Goal: Task Accomplishment & Management: Manage account settings

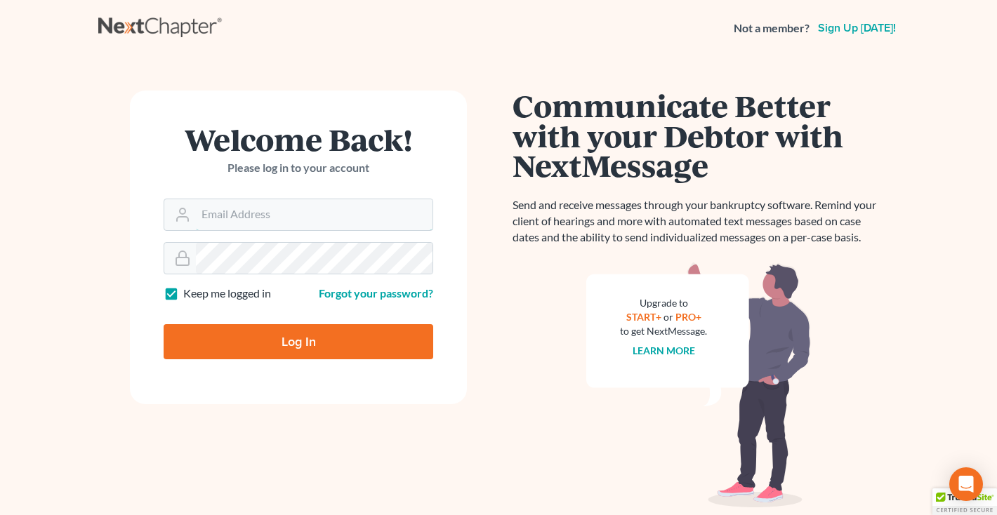
type input "[EMAIL_ADDRESS][DOMAIN_NAME]"
click at [272, 333] on input "Log In" at bounding box center [299, 341] width 270 height 35
type input "Thinking..."
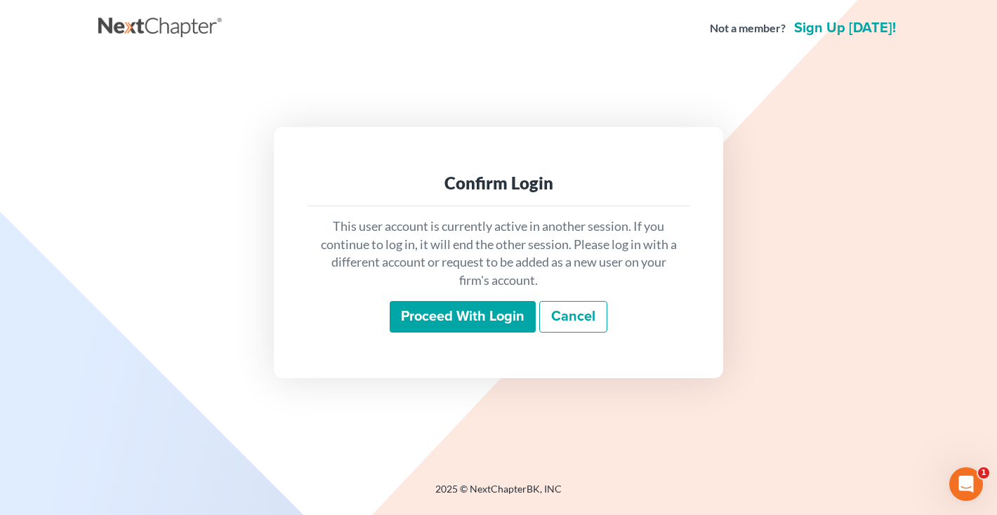
click at [426, 314] on input "Proceed with login" at bounding box center [463, 317] width 146 height 32
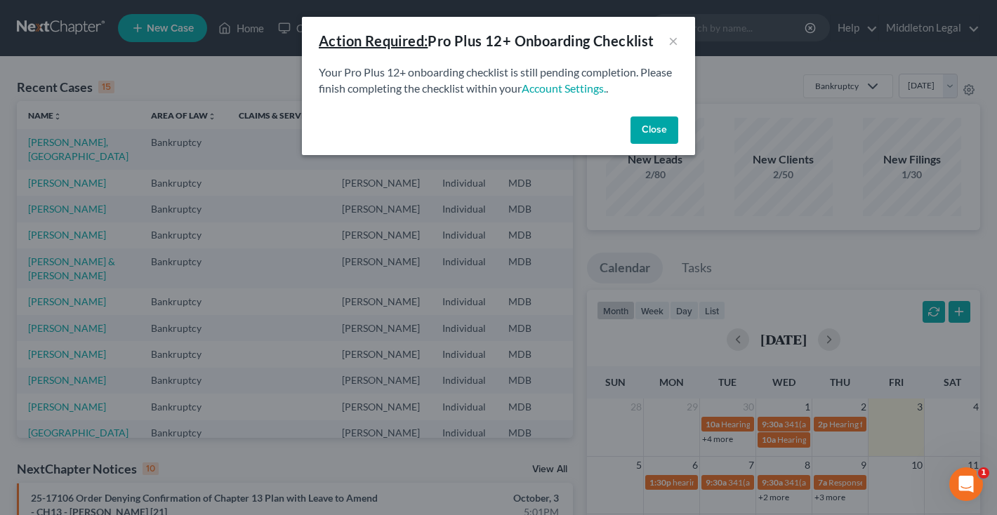
click at [663, 129] on button "Close" at bounding box center [654, 131] width 48 height 28
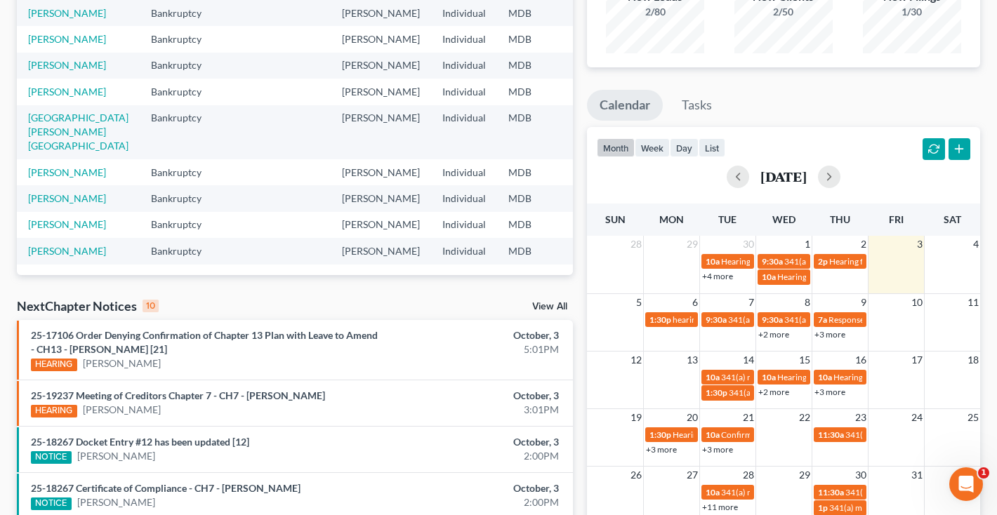
scroll to position [49, 0]
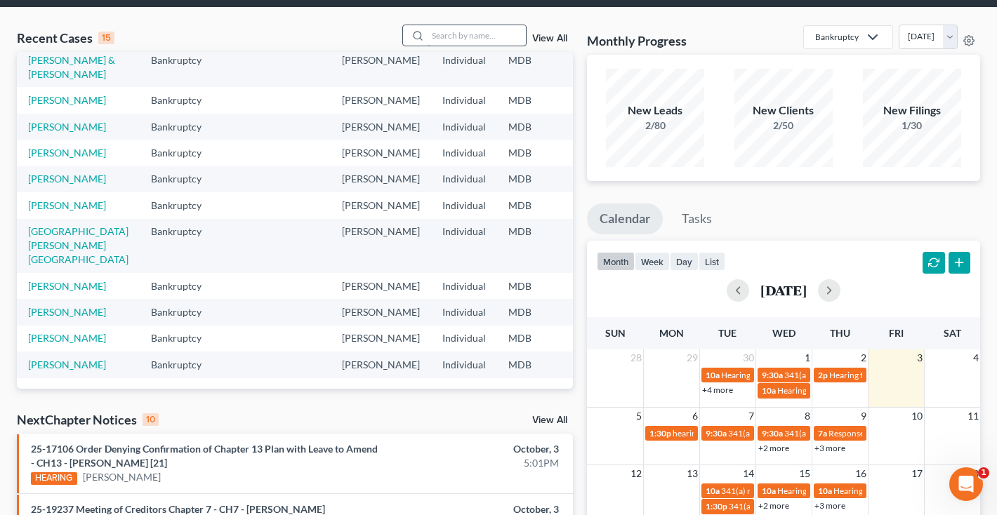
click at [503, 42] on input "search" at bounding box center [476, 35] width 98 height 20
type input "[PERSON_NAME]"
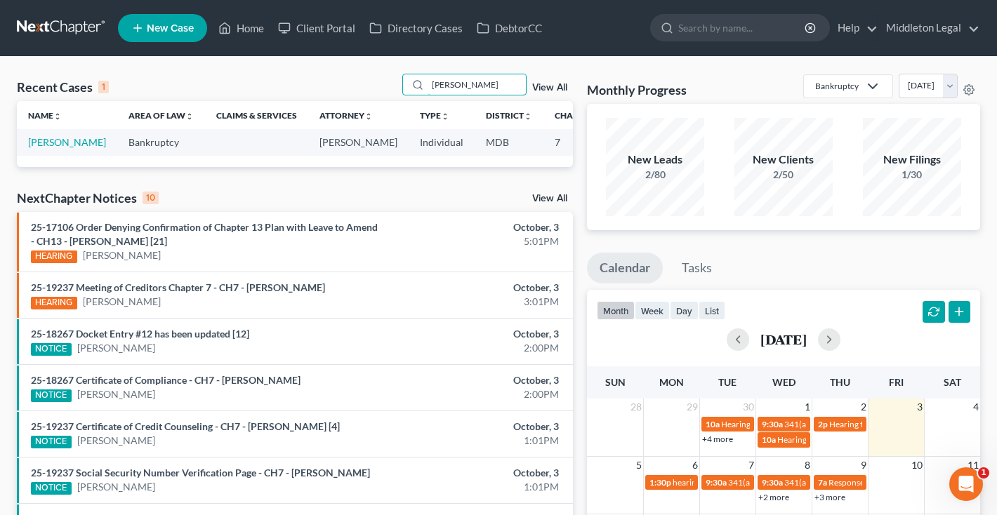
scroll to position [0, 0]
click at [536, 89] on link "View All" at bounding box center [549, 88] width 35 height 10
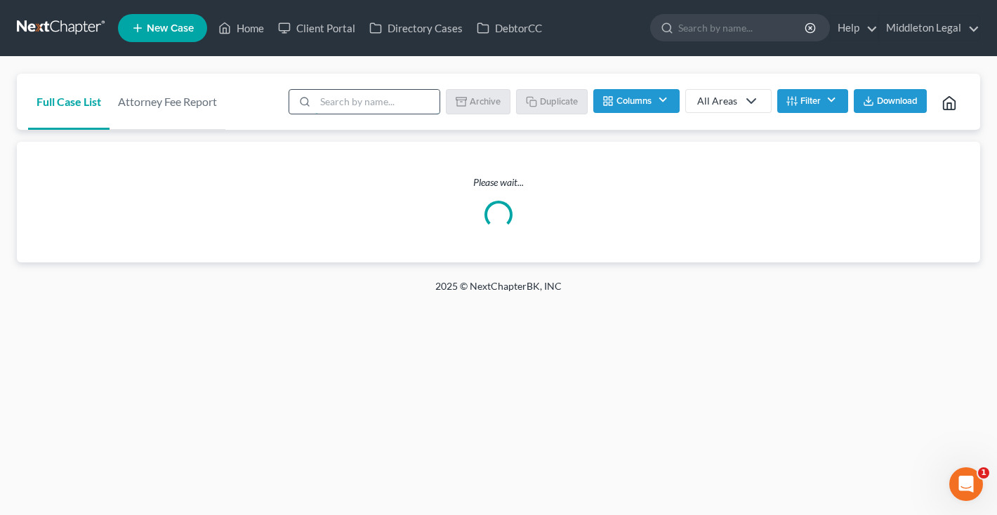
click at [415, 102] on input "search" at bounding box center [377, 102] width 124 height 24
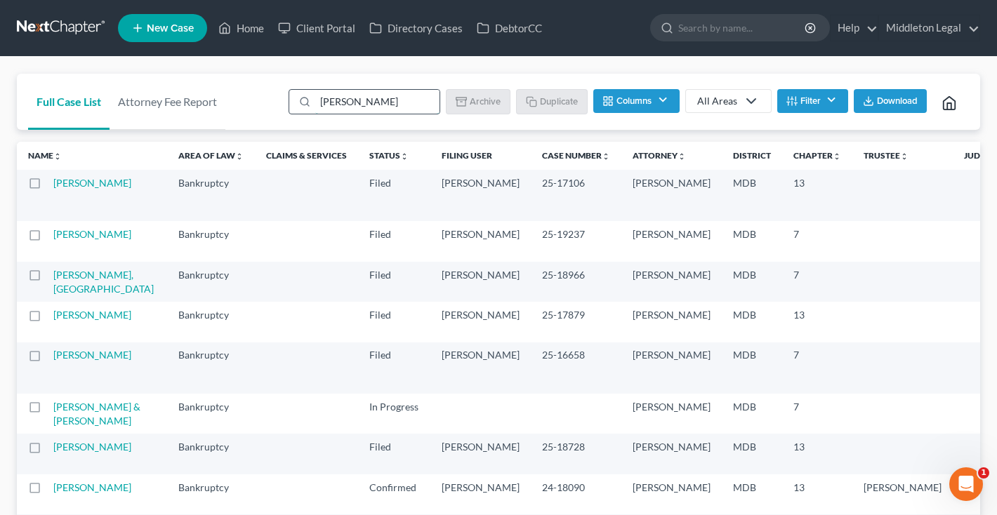
type input "[PERSON_NAME]"
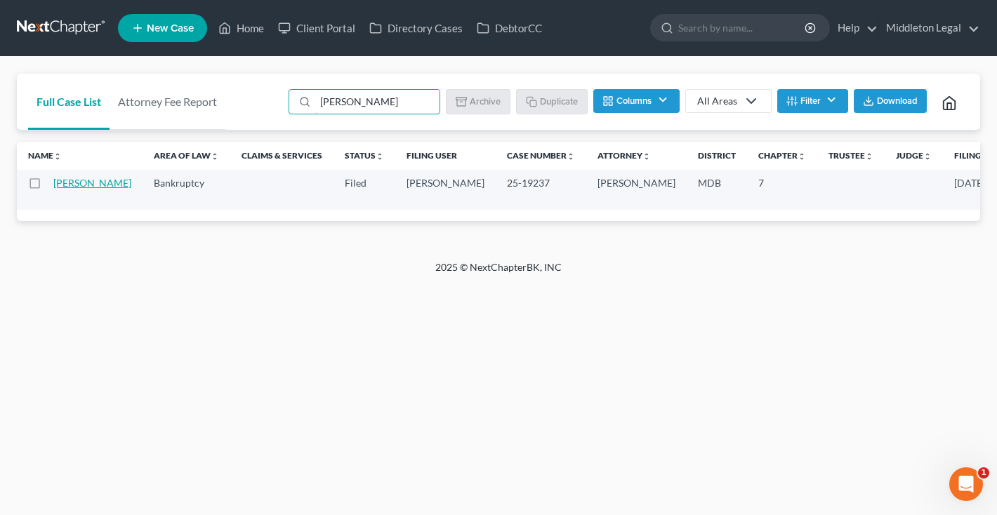
click at [59, 189] on link "[PERSON_NAME]" at bounding box center [92, 183] width 78 height 12
select select "3"
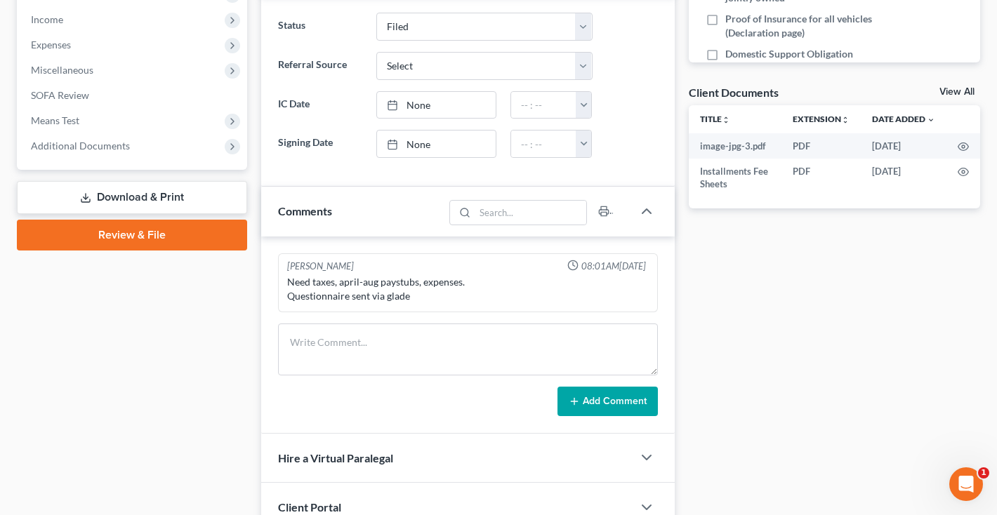
scroll to position [456, 0]
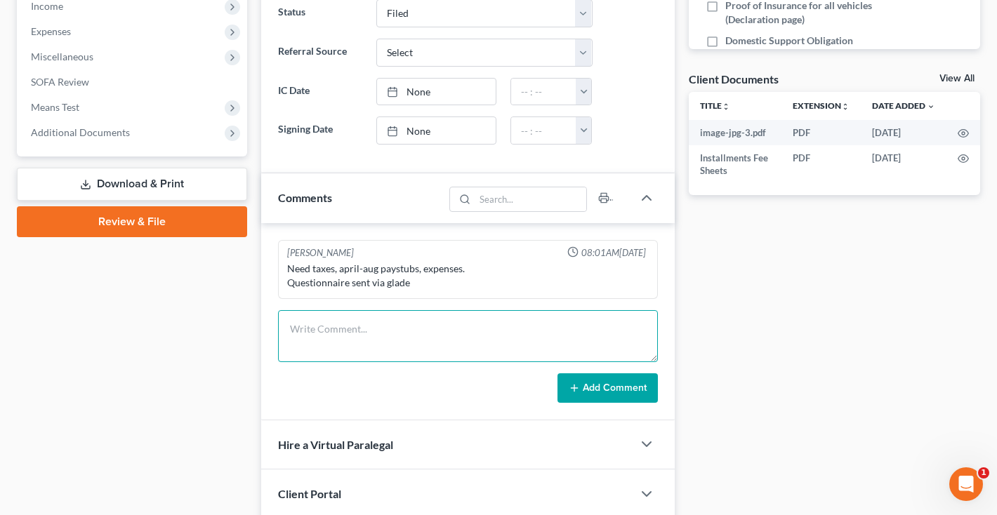
click at [303, 327] on textarea at bounding box center [468, 336] width 380 height 52
paste textarea "Notice of Chapter 7 Bankruptcy Case, Meeting of Creditors & Notice of Appointme…"
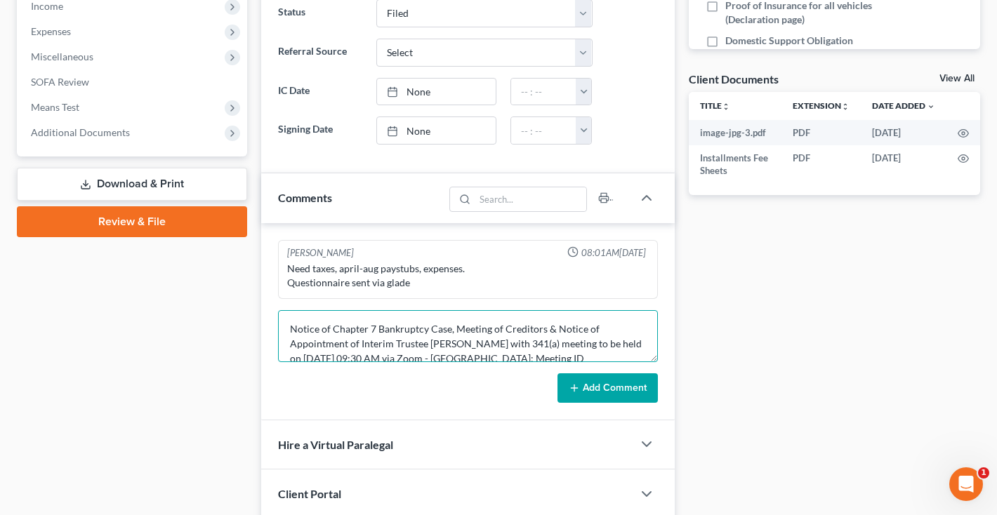
scroll to position [44, 0]
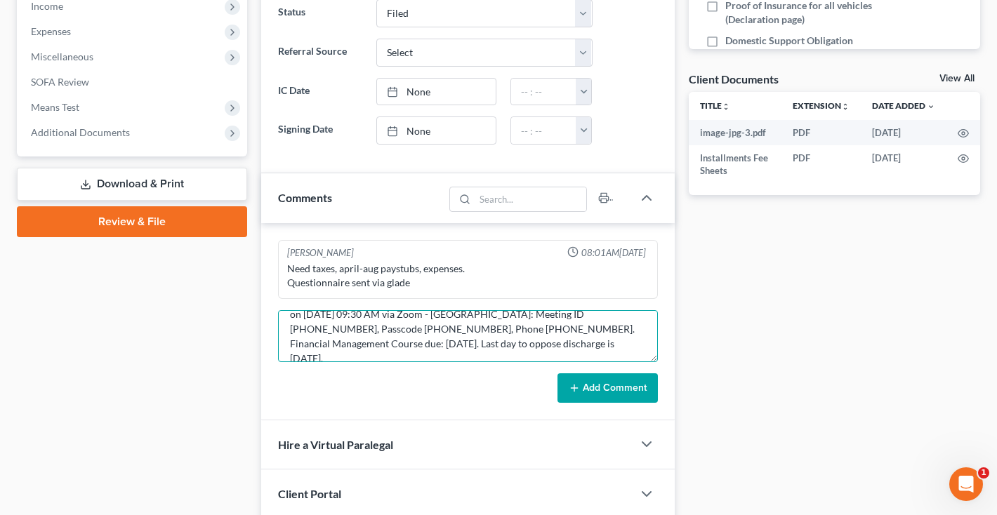
type textarea "Notice of Chapter 7 Bankruptcy Case, Meeting of Creditors & Notice of Appointme…"
click at [587, 390] on button "Add Comment" at bounding box center [607, 387] width 100 height 29
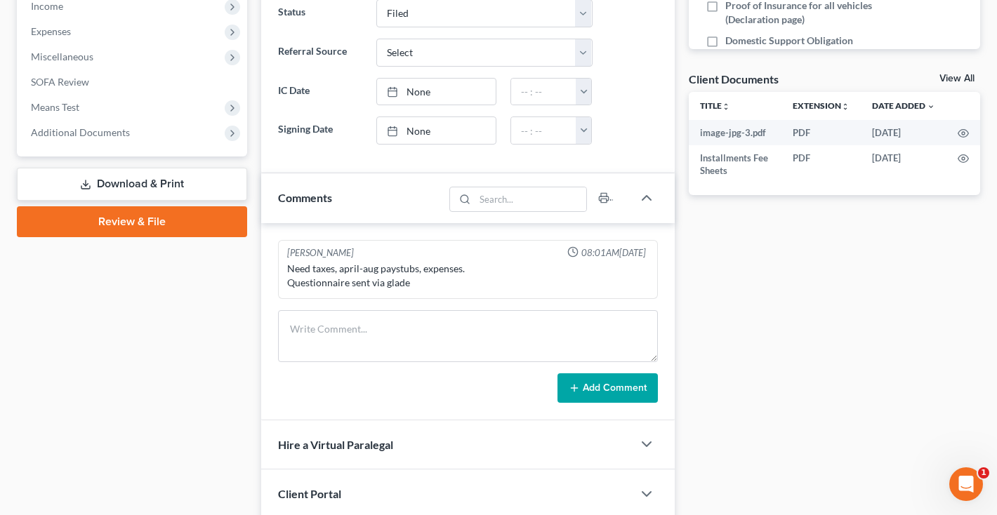
scroll to position [0, 0]
